Goal: Task Accomplishment & Management: Use online tool/utility

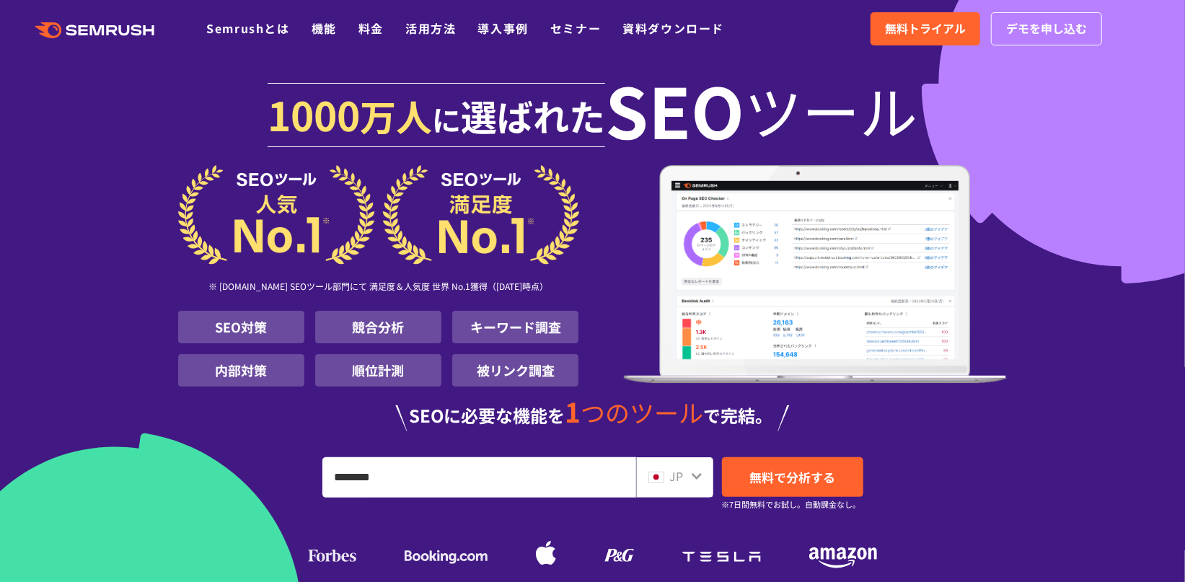
click at [700, 488] on div "JP" at bounding box center [674, 477] width 77 height 40
click at [700, 478] on icon at bounding box center [697, 477] width 12 height 12
click at [687, 482] on div "JP" at bounding box center [671, 476] width 46 height 19
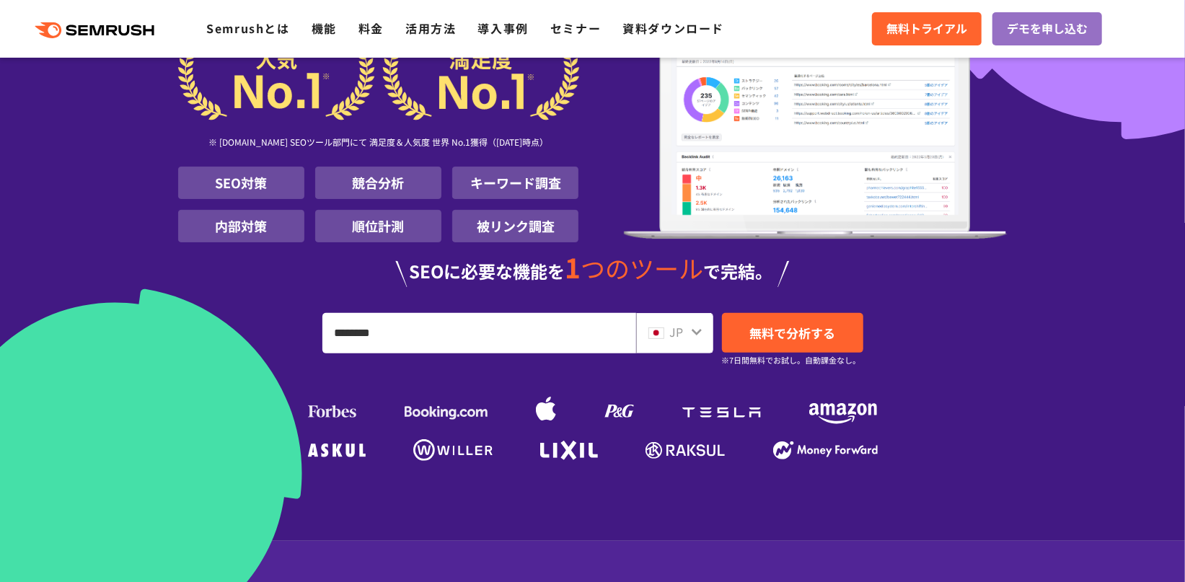
scroll to position [208, 0]
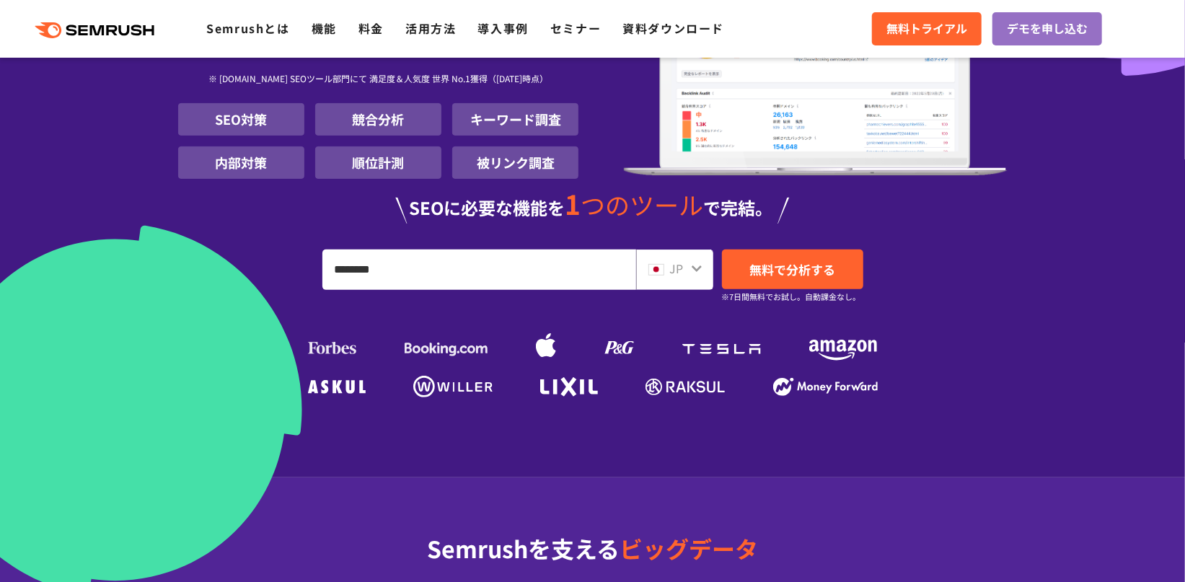
click at [931, 243] on div "[DATE] 万人 に 選ばれた SEO ツール ※ [DOMAIN_NAME] SEOツール部門にて 満足度＆人気度 世界 No.1獲得（[DATE]時点）…" at bounding box center [592, 133] width 829 height 538
click at [692, 268] on icon at bounding box center [697, 269] width 12 height 12
click at [696, 266] on icon at bounding box center [697, 269] width 12 height 12
click at [1106, 343] on section "[DATE] 万人 に 選ばれた SEO ツール ※ [DOMAIN_NAME] SEOツール部門にて 満足度＆人気度 世界 No.1獲得（[DATE]時点）…" at bounding box center [592, 134] width 1185 height 685
click at [997, 341] on div "[DATE] 万人 に 選ばれた SEO ツール ※ [DOMAIN_NAME] SEOツール部門にて 満足度＆人気度 世界 No.1獲得（[DATE]時点）…" at bounding box center [592, 133] width 829 height 538
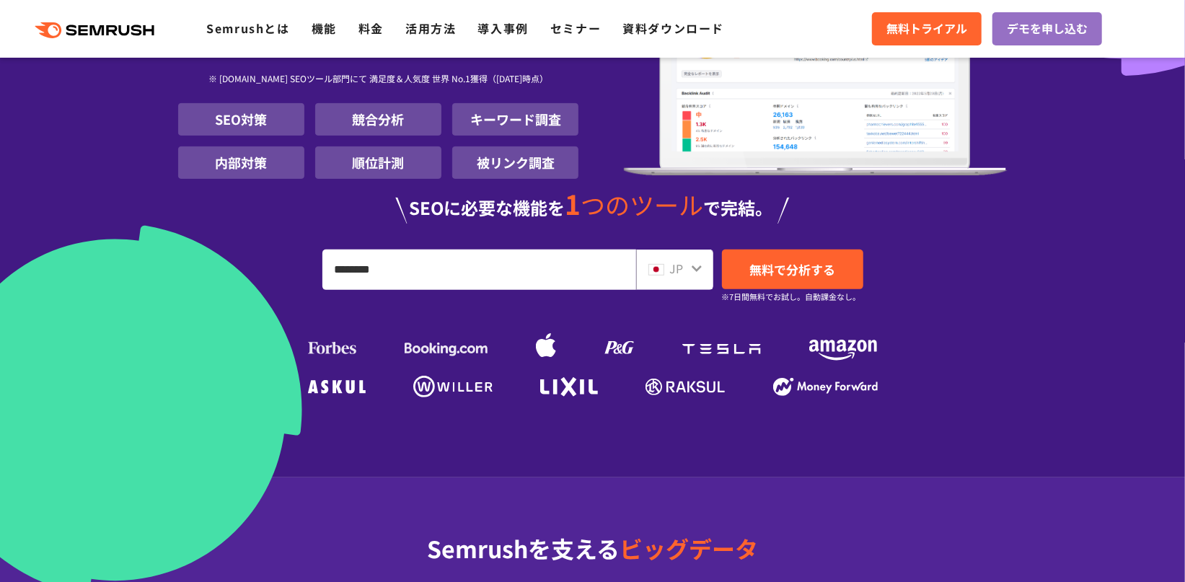
click at [694, 265] on icon at bounding box center [697, 269] width 12 height 12
click at [645, 275] on div "JP" at bounding box center [674, 270] width 77 height 40
click at [662, 275] on img at bounding box center [656, 270] width 16 height 12
drag, startPoint x: 566, startPoint y: 268, endPoint x: 34, endPoint y: 246, distance: 532.7
click at [323, 250] on input "********" at bounding box center [479, 269] width 312 height 39
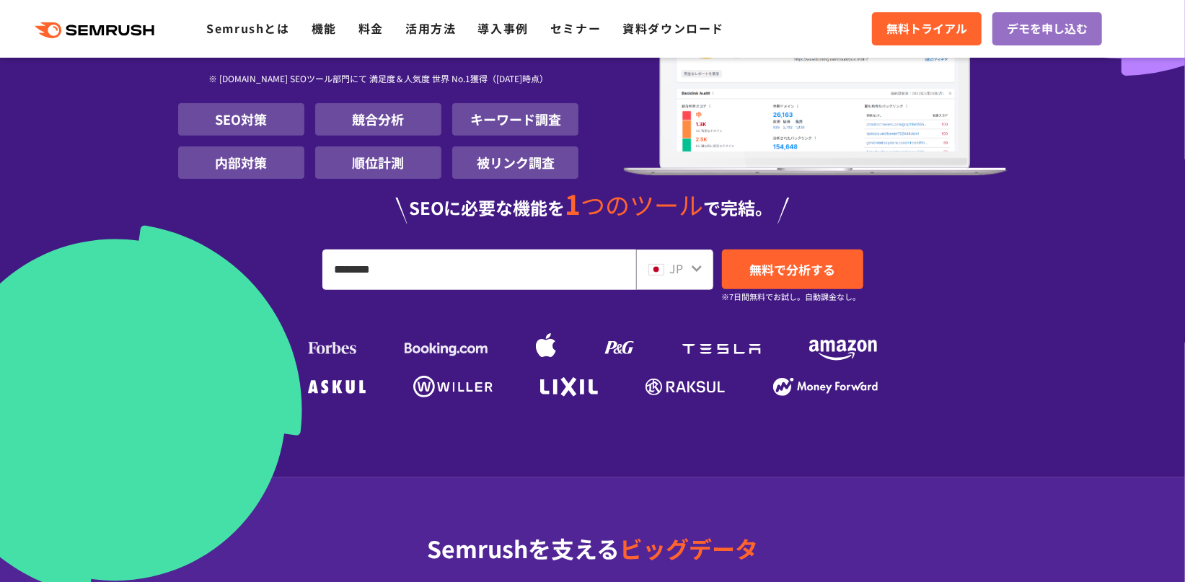
paste input "****"
type input "**********"
click at [775, 273] on span "無料で分析する" at bounding box center [792, 269] width 86 height 18
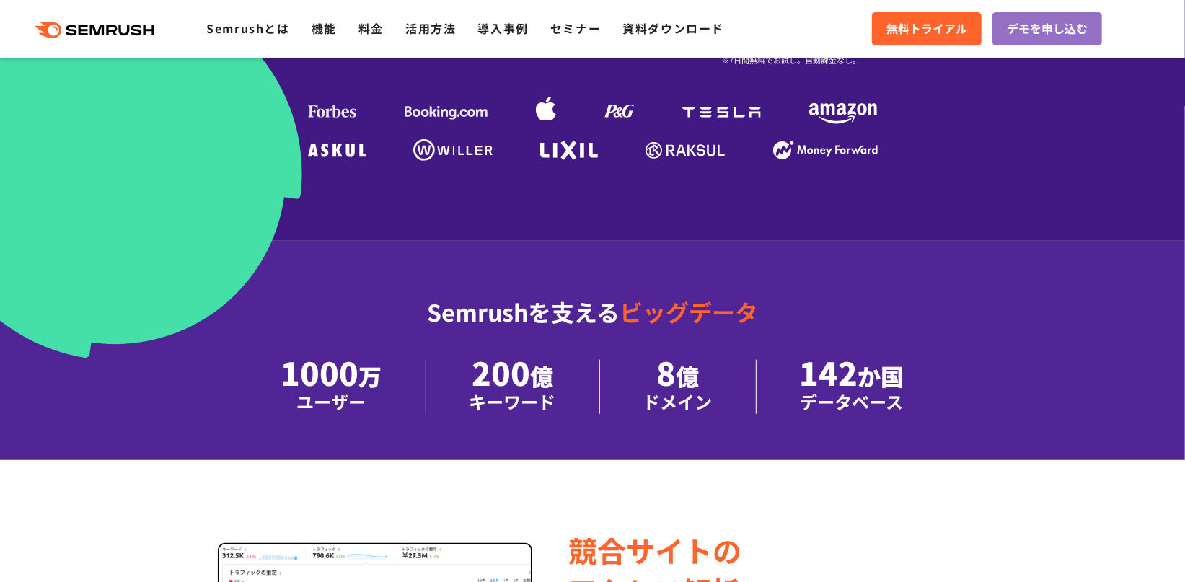
scroll to position [519, 0]
